Goal: Book appointment/travel/reservation

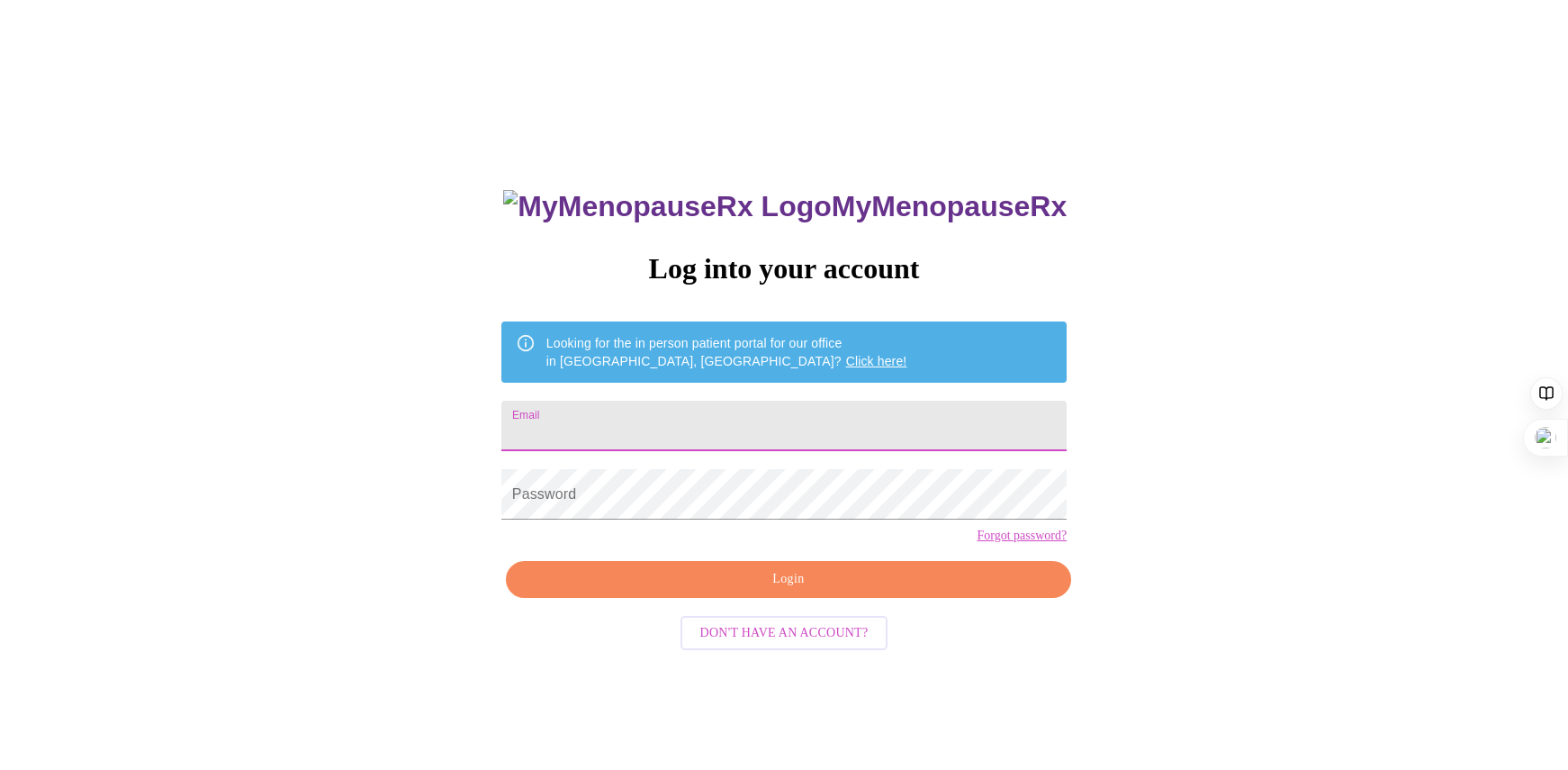
click at [664, 400] on input "Email" at bounding box center [784, 425] width 565 height 51
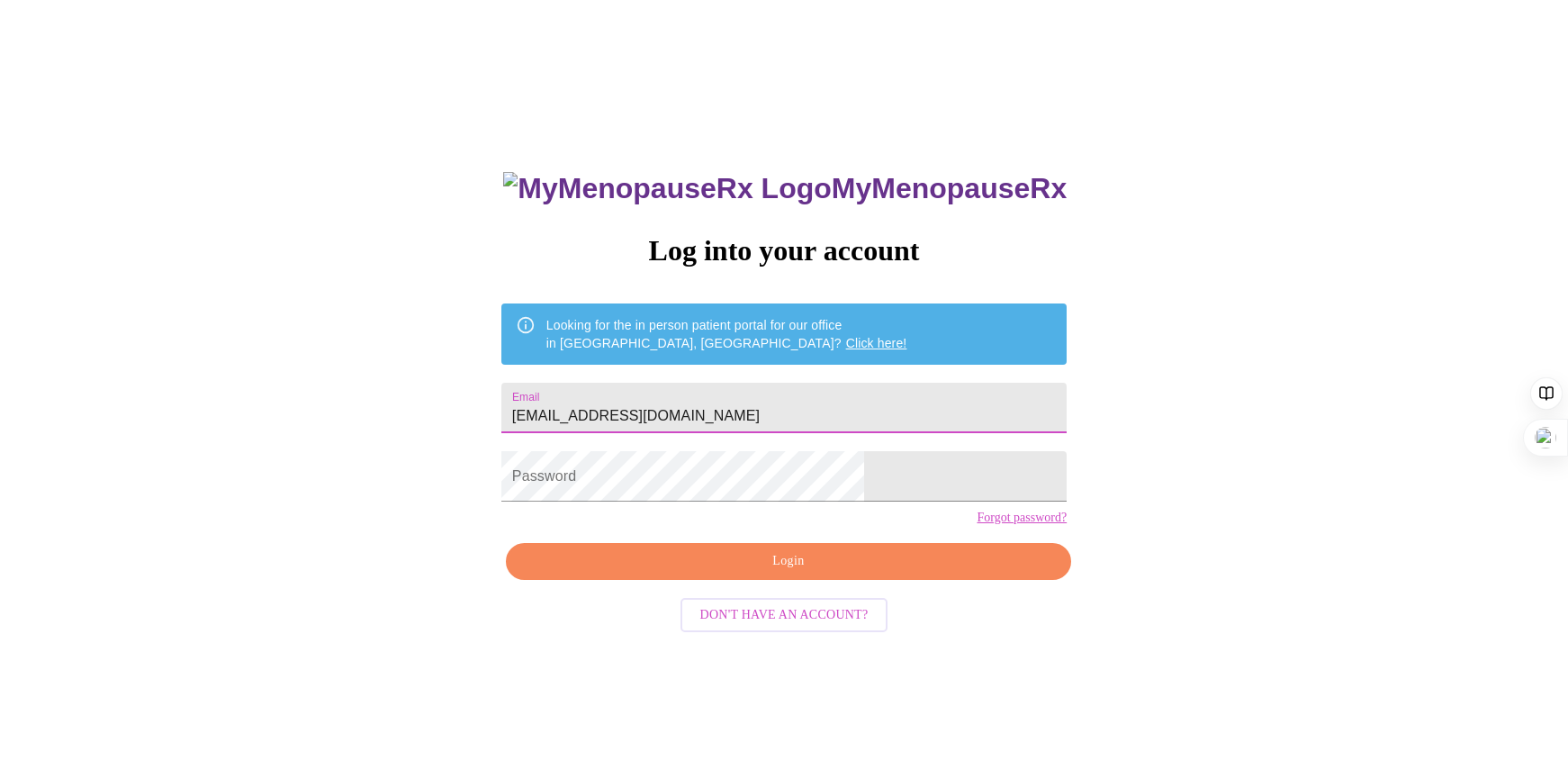
type input "[EMAIL_ADDRESS][DOMAIN_NAME]"
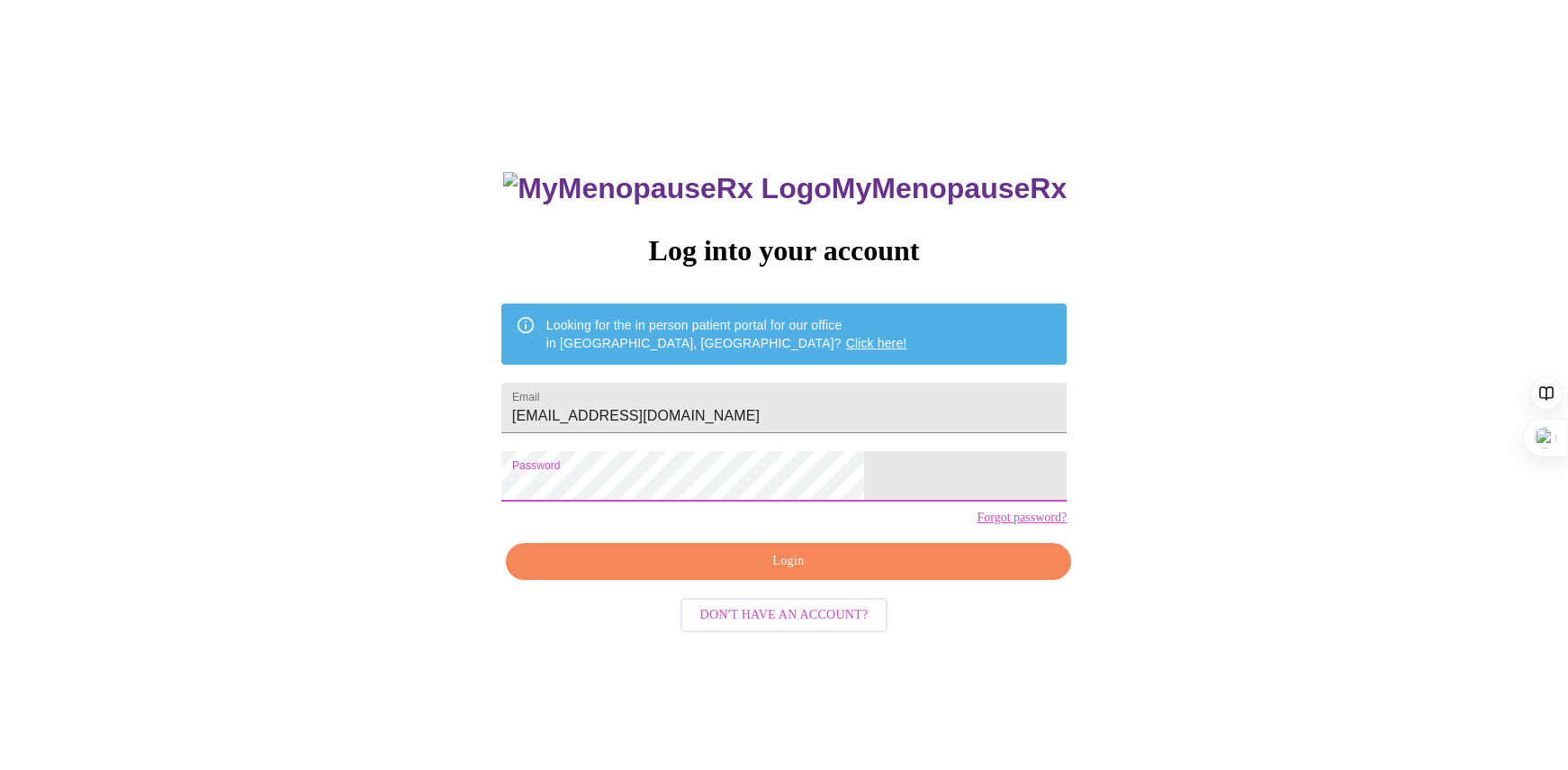
click at [767, 573] on span "Login" at bounding box center [788, 561] width 524 height 23
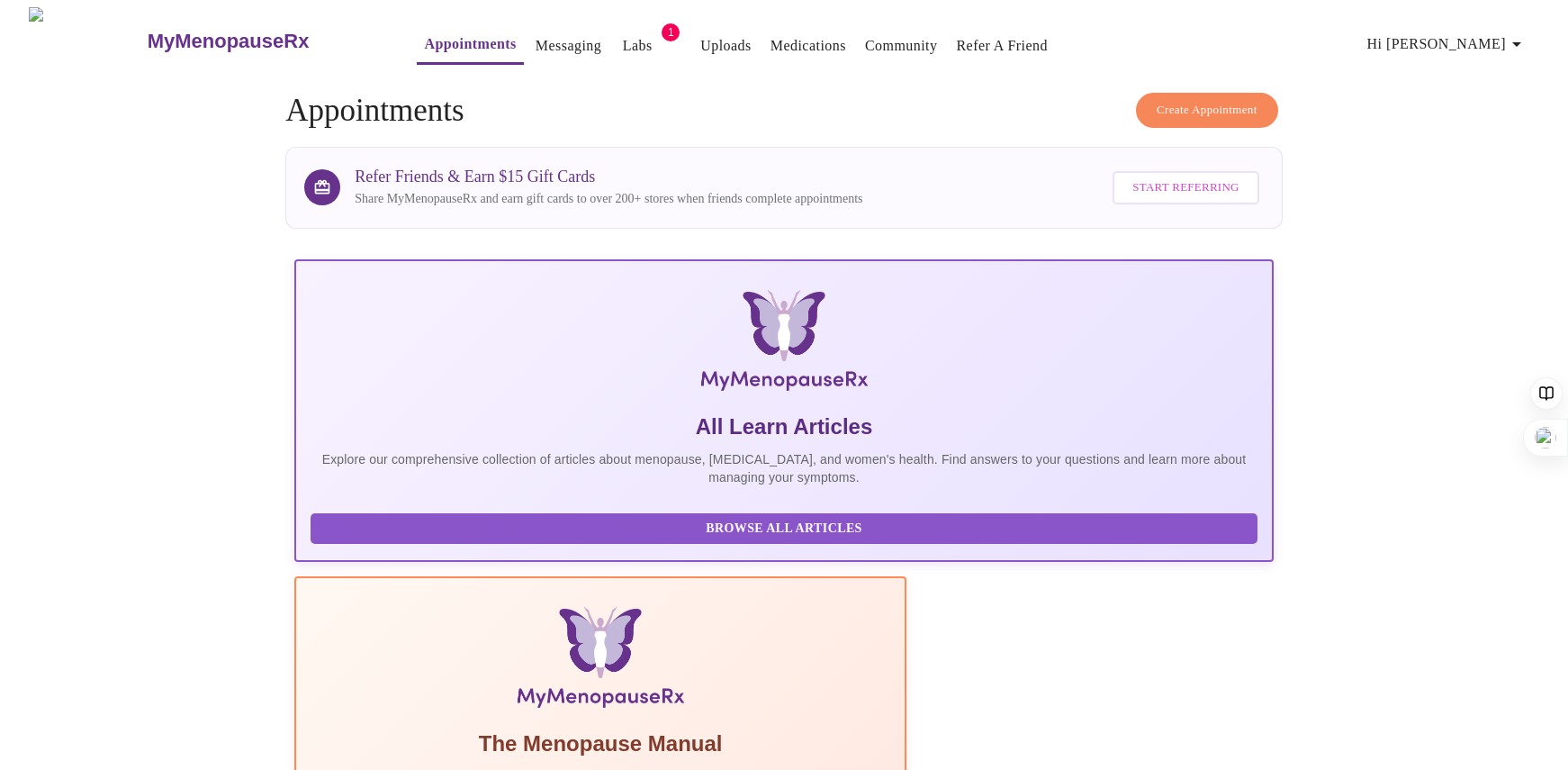
click at [1161, 100] on span "Create Appointment" at bounding box center [1206, 110] width 101 height 21
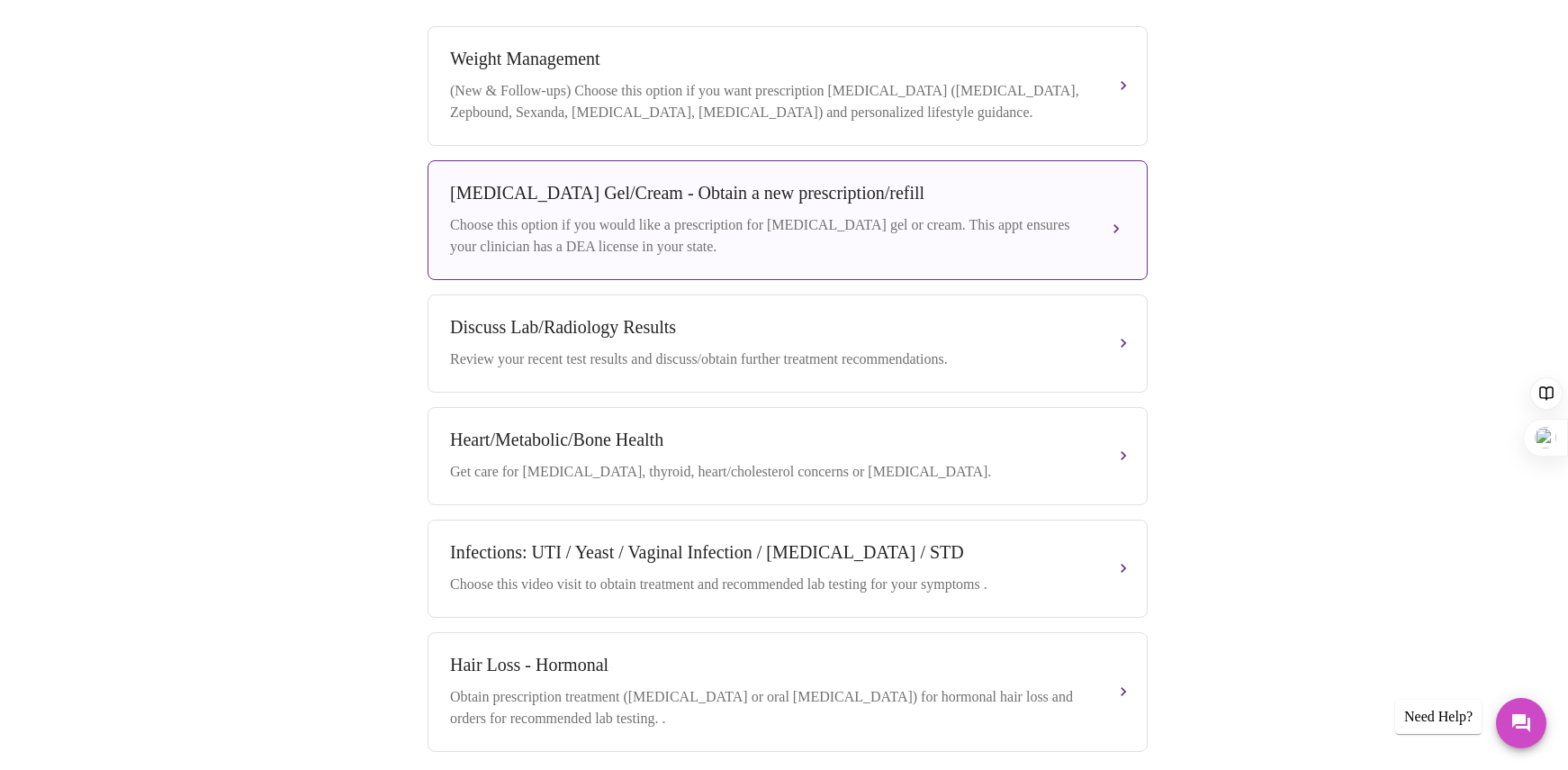
scroll to position [744, 0]
click at [839, 218] on div "Choose this option if you would like a prescription for [MEDICAL_DATA] gel or c…" at bounding box center [770, 232] width 639 height 43
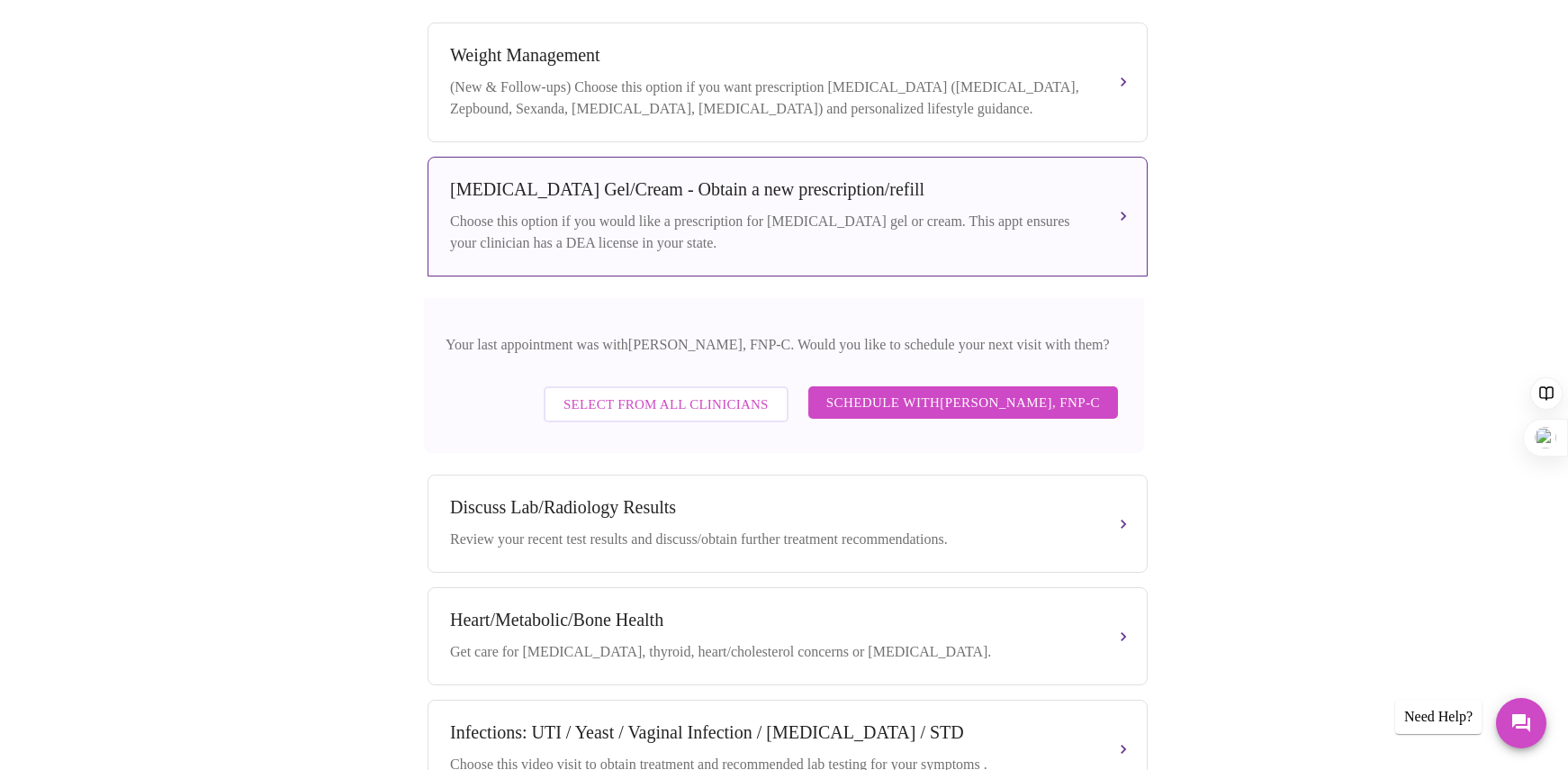
click at [564, 408] on span "Select from All Clinicians" at bounding box center [666, 404] width 205 height 23
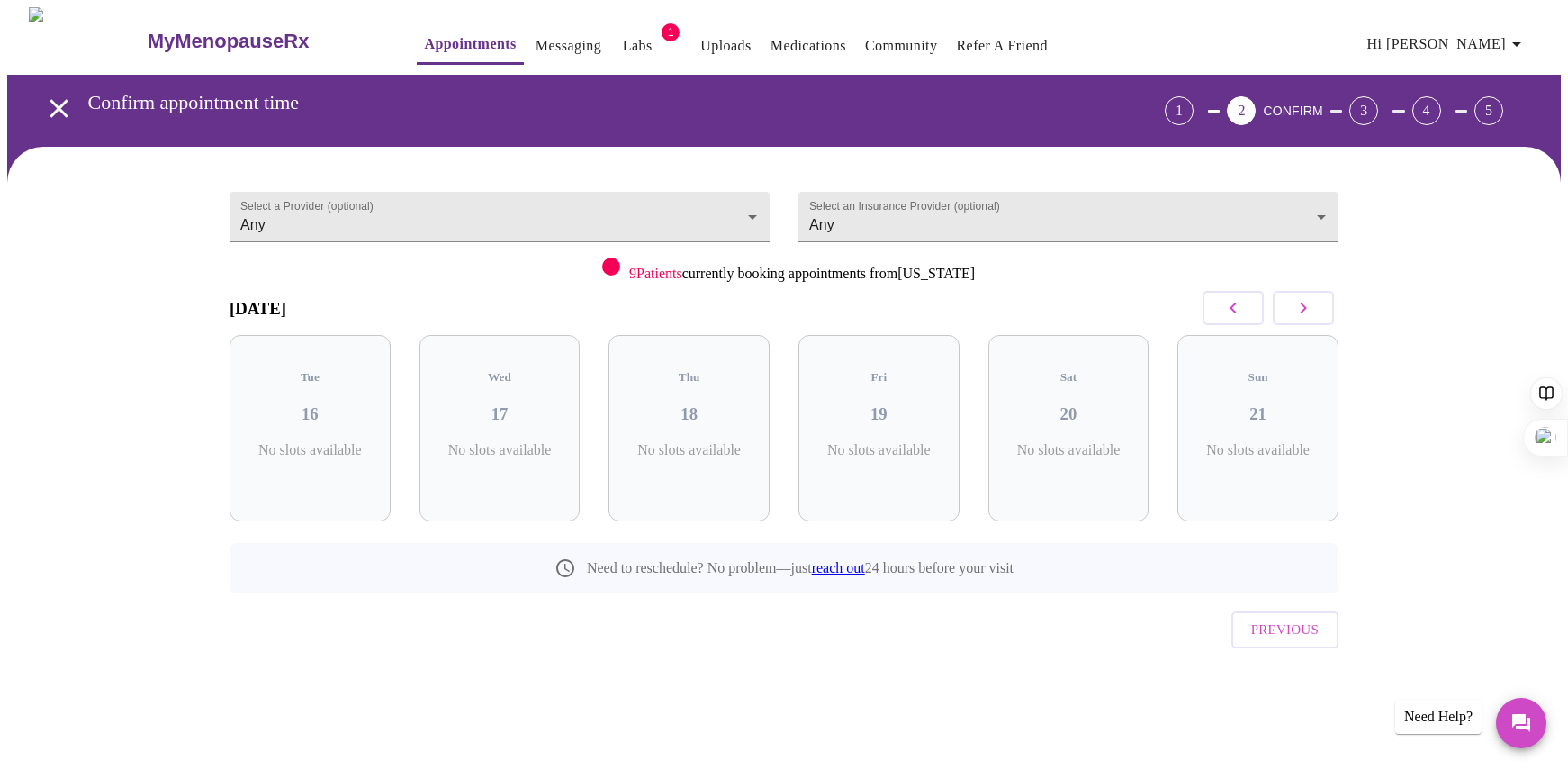
scroll to position [0, 0]
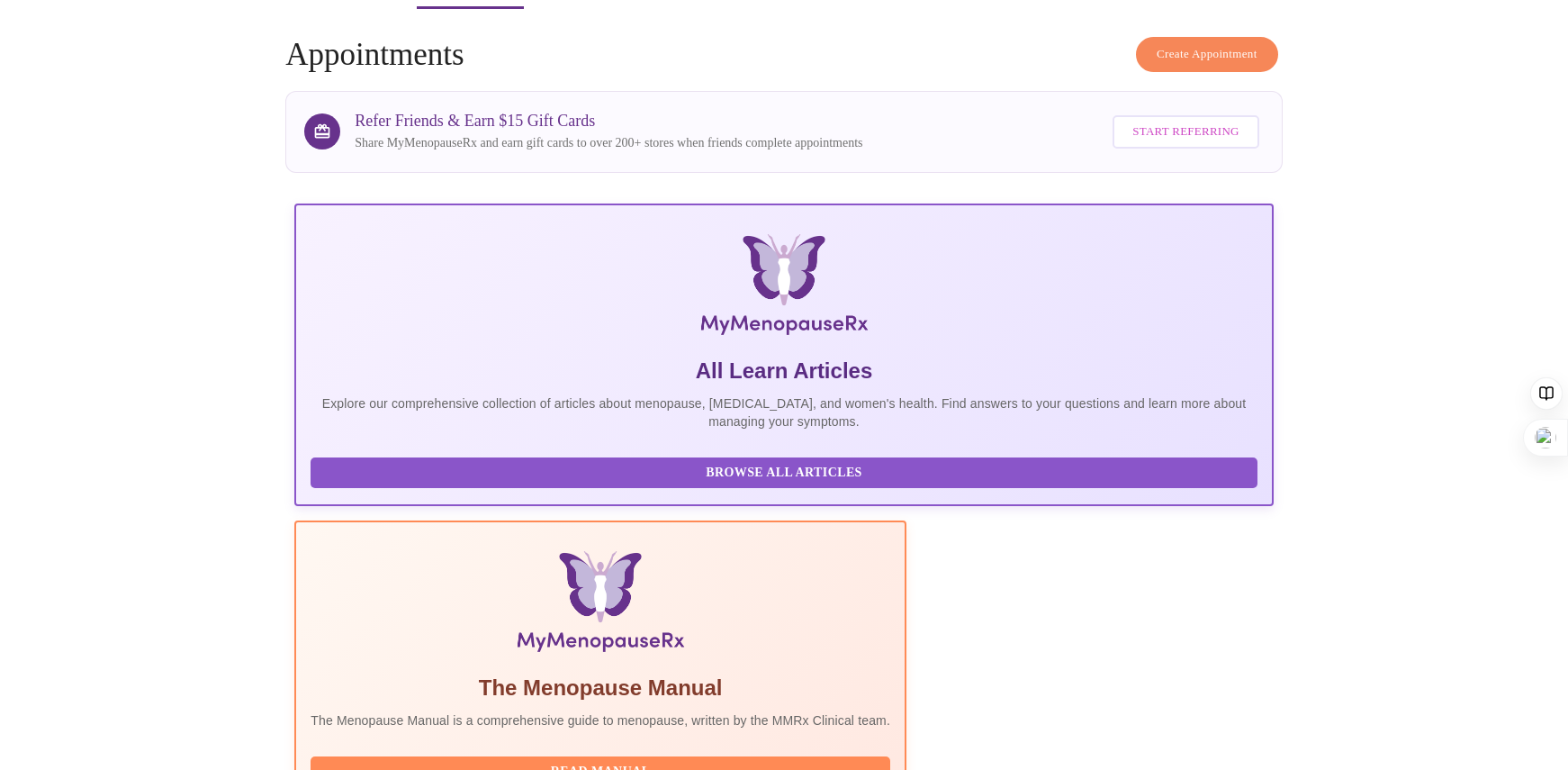
scroll to position [66, 0]
